Goal: Task Accomplishment & Management: Use online tool/utility

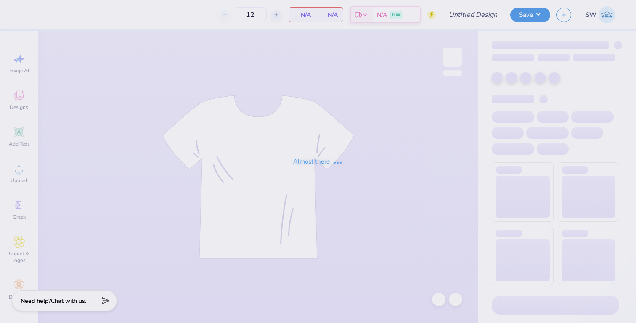
type input "PSE Fall Recruitment 2025"
type input "30"
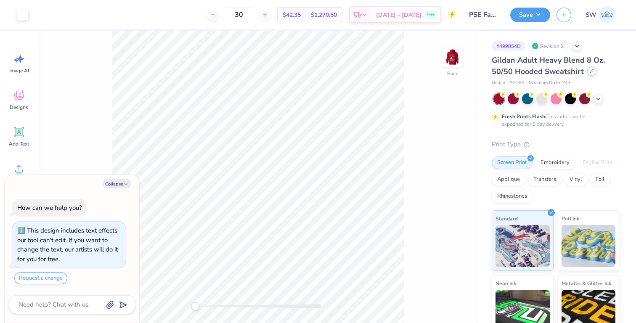
click at [590, 71] on icon at bounding box center [592, 71] width 4 height 4
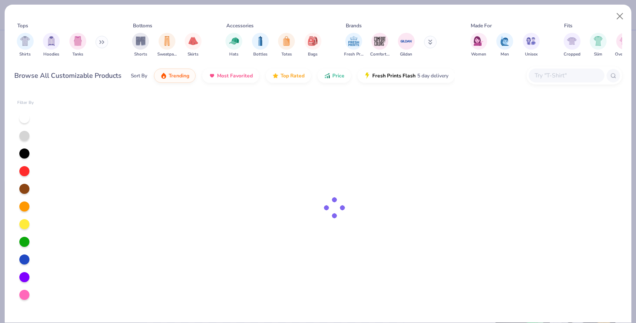
type textarea "x"
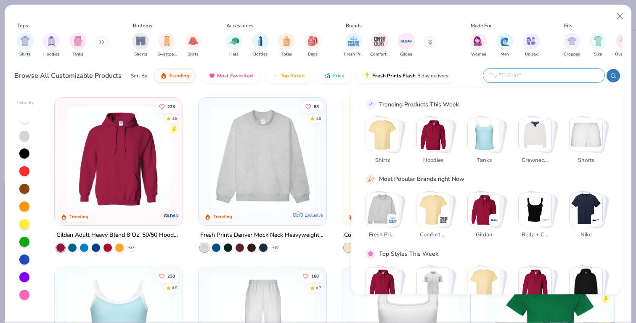
click at [548, 72] on input "text" at bounding box center [544, 76] width 110 height 10
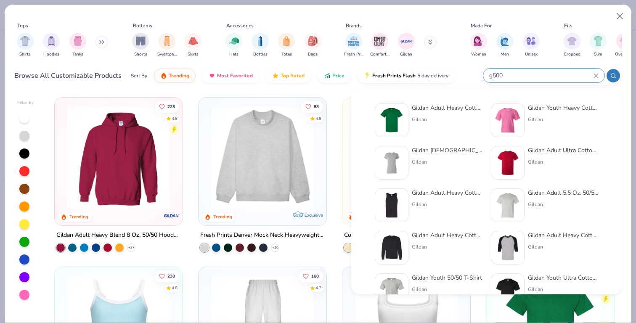
type input "g500"
click at [394, 117] on img at bounding box center [392, 120] width 26 height 26
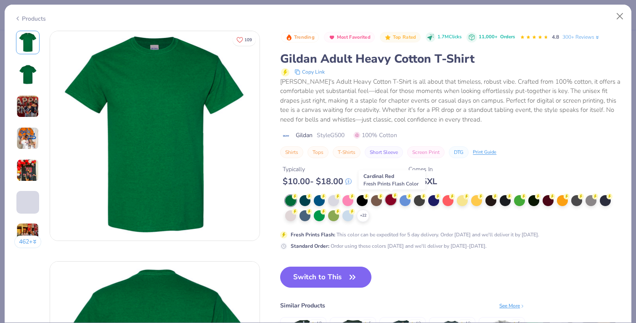
click at [396, 200] on div at bounding box center [391, 199] width 11 height 11
type textarea "x"
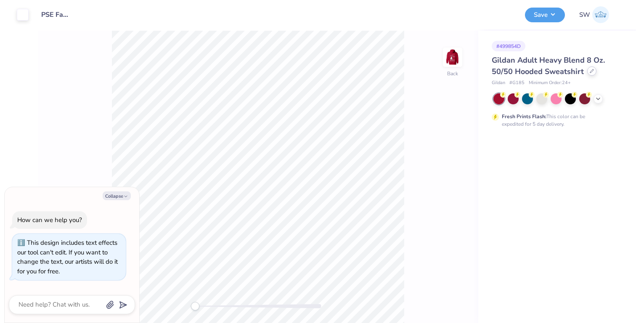
click at [591, 73] on div at bounding box center [592, 70] width 9 height 9
type textarea "x"
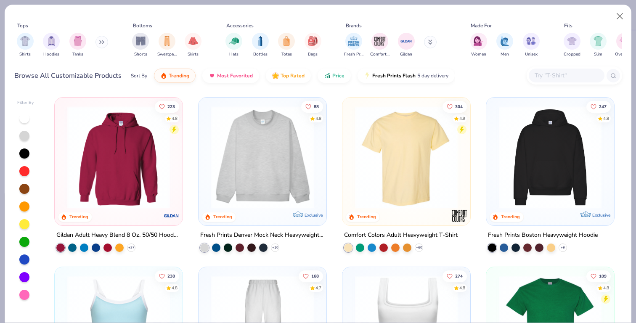
click at [553, 73] on input "text" at bounding box center [566, 76] width 65 height 10
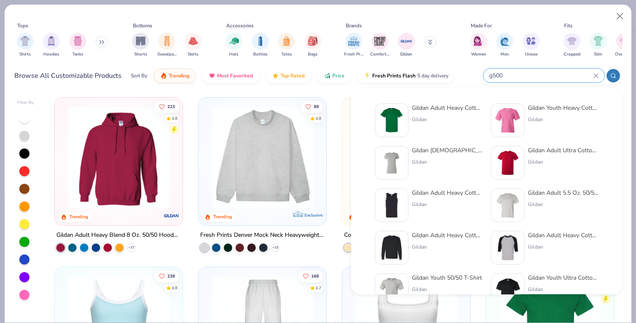
type input "g500"
click at [387, 117] on img at bounding box center [392, 120] width 26 height 26
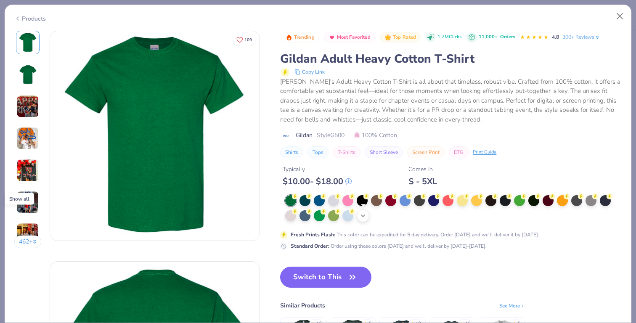
click at [362, 216] on icon at bounding box center [363, 216] width 7 height 7
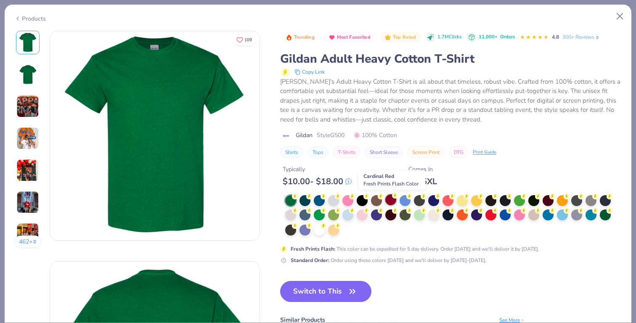
click at [391, 202] on div at bounding box center [391, 199] width 11 height 11
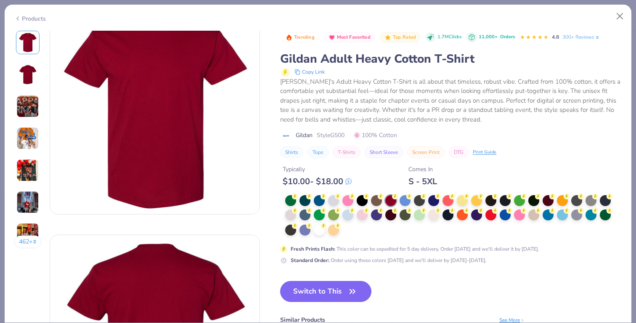
scroll to position [26, 0]
click at [326, 290] on button "Switch to This" at bounding box center [325, 291] width 91 height 21
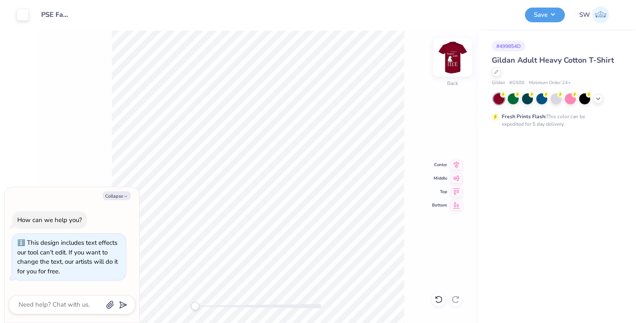
click at [453, 51] on img at bounding box center [453, 57] width 34 height 34
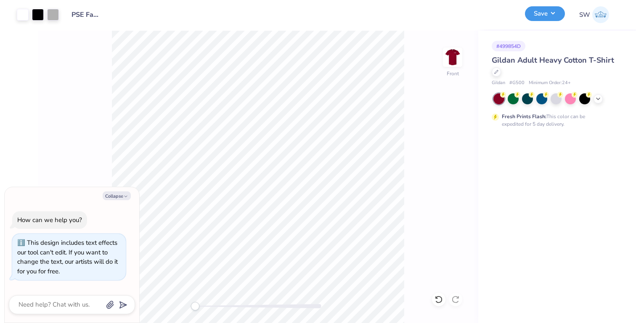
click at [549, 19] on button "Save" at bounding box center [545, 13] width 40 height 15
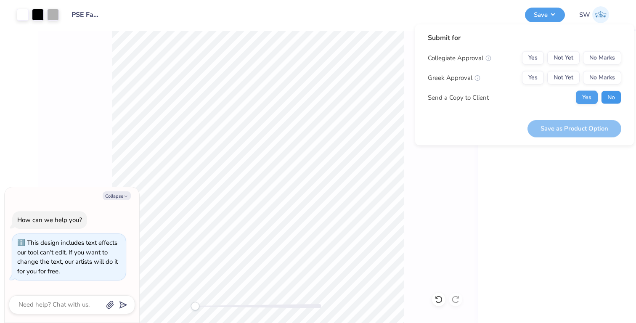
click at [608, 98] on button "No" at bounding box center [611, 97] width 20 height 13
click at [537, 76] on button "Yes" at bounding box center [533, 77] width 22 height 13
click at [602, 48] on div "Submit for Collegiate Approval Yes Not Yet No Marks Greek Approval Yes Not Yet …" at bounding box center [525, 72] width 194 height 78
click at [602, 68] on div "Collegiate Approval Yes Not Yet No Marks Greek Approval Yes Not Yet No Marks Se…" at bounding box center [525, 77] width 194 height 53
click at [599, 53] on button "No Marks" at bounding box center [602, 57] width 38 height 13
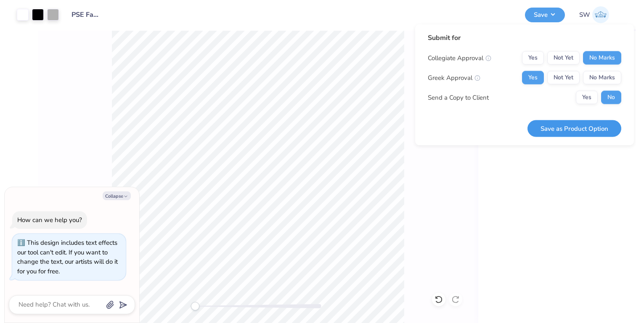
click at [574, 133] on button "Save as Product Option" at bounding box center [575, 128] width 94 height 17
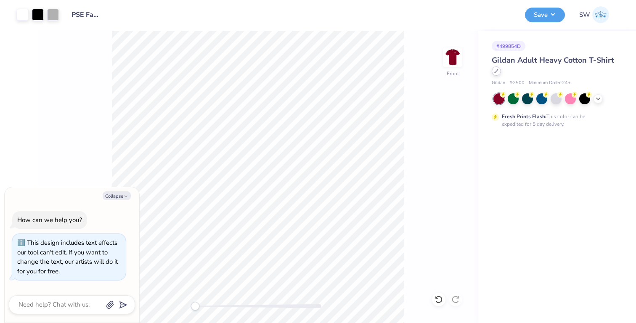
click at [495, 71] on icon at bounding box center [497, 71] width 4 height 4
type textarea "x"
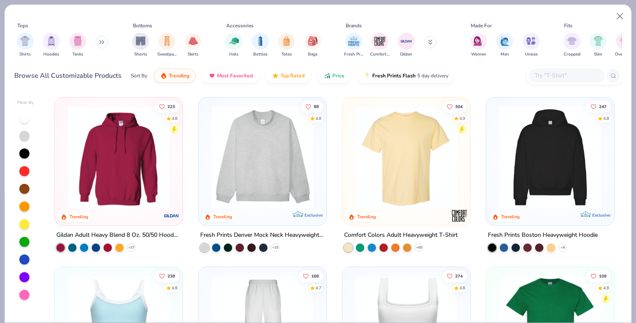
click at [551, 71] on input "text" at bounding box center [566, 76] width 65 height 10
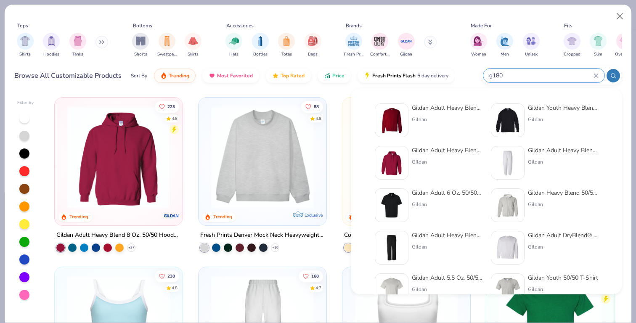
type input "g180"
click at [392, 120] on img at bounding box center [392, 120] width 26 height 26
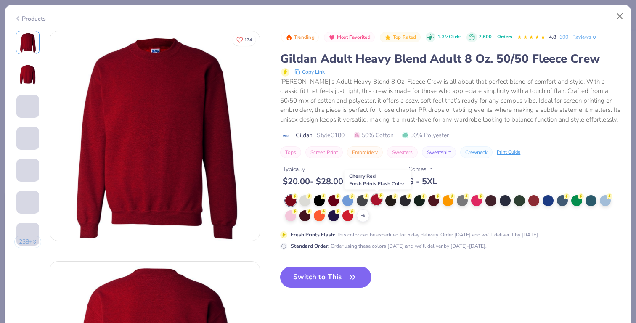
click at [371, 202] on div at bounding box center [376, 199] width 11 height 11
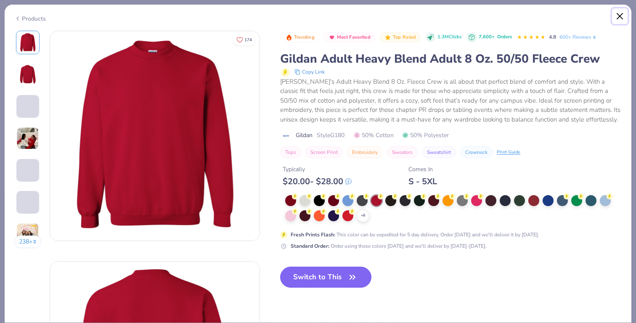
click at [622, 11] on button "Close" at bounding box center [620, 16] width 16 height 16
type textarea "x"
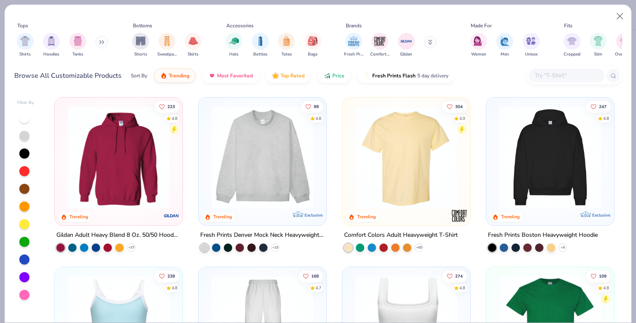
click at [547, 73] on input "text" at bounding box center [566, 76] width 65 height 10
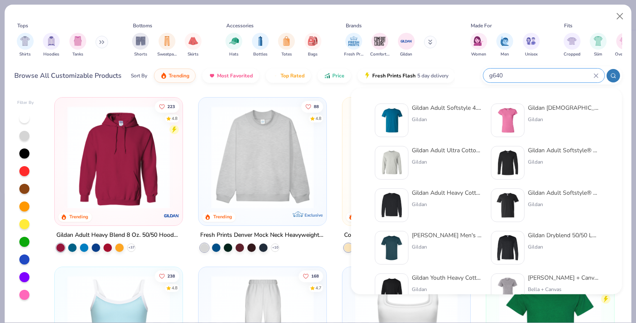
type input "g640"
click at [385, 118] on img at bounding box center [392, 120] width 26 height 26
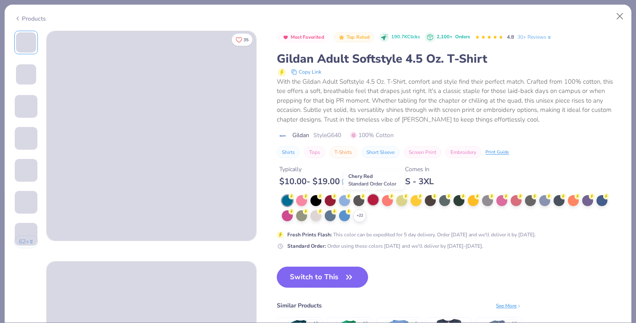
click at [377, 202] on div at bounding box center [373, 199] width 11 height 11
type textarea "x"
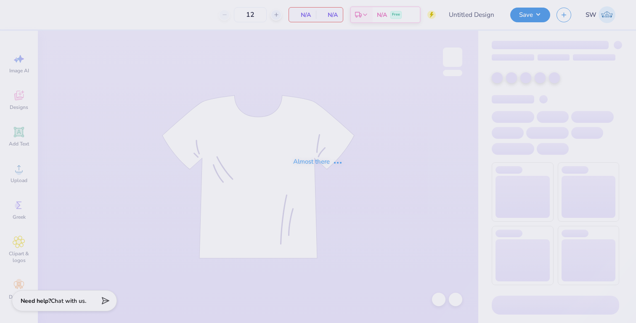
type input "PSE Fall Recruitment 2025"
type input "30"
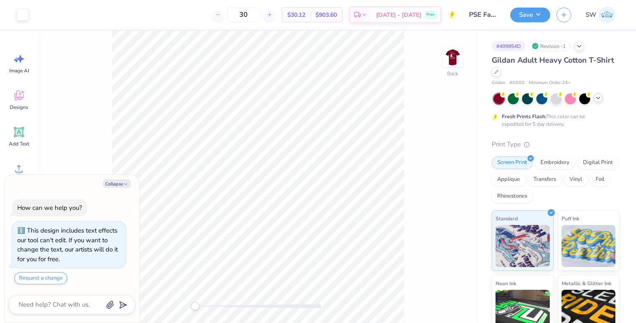
click at [601, 98] on icon at bounding box center [598, 98] width 7 height 7
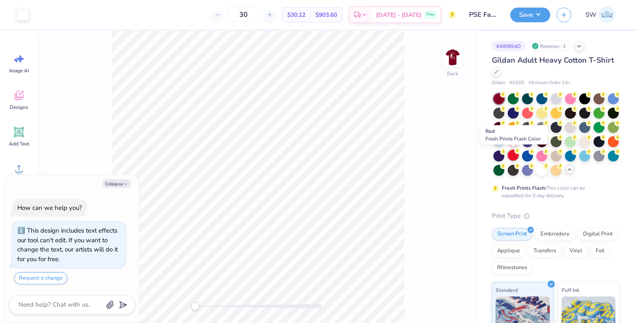
click at [514, 156] on div at bounding box center [513, 155] width 11 height 11
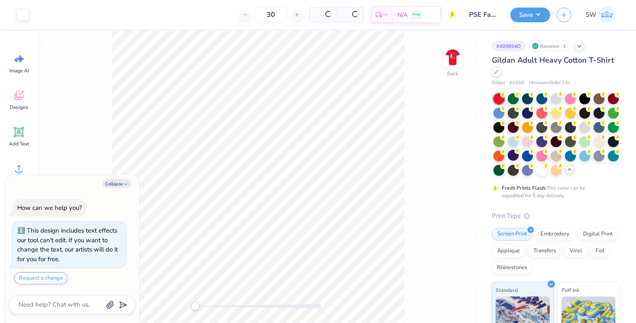
type textarea "x"
